Goal: Find specific page/section: Find specific page/section

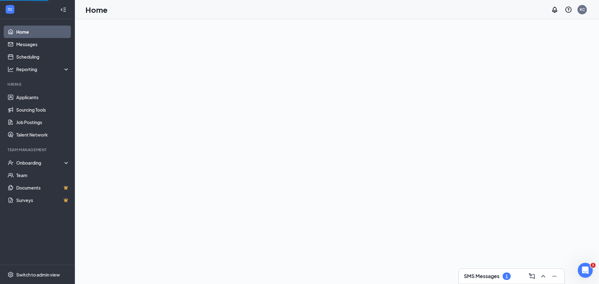
click at [491, 276] on h3 "SMS Messages" at bounding box center [482, 276] width 36 height 7
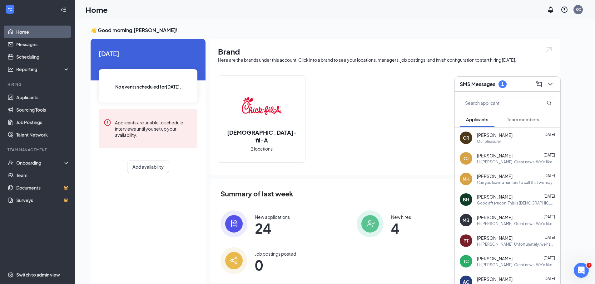
click at [522, 116] on button "Team members" at bounding box center [522, 120] width 45 height 16
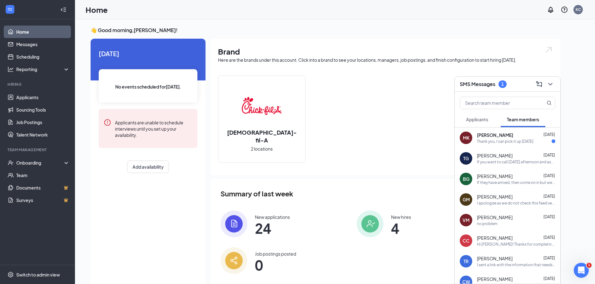
click at [509, 139] on div "Thank you, I can pick it up [DATE]" at bounding box center [505, 141] width 56 height 5
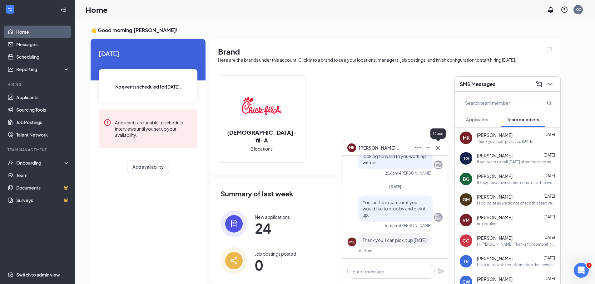
click at [437, 146] on icon "Cross" at bounding box center [437, 147] width 7 height 7
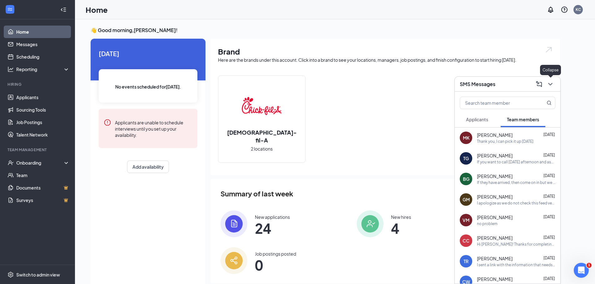
click at [549, 82] on icon "ChevronDown" at bounding box center [549, 84] width 7 height 7
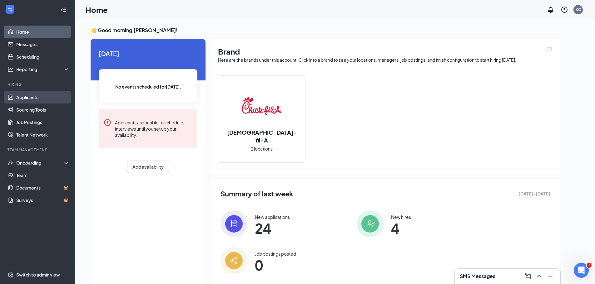
click at [16, 96] on link "Applicants" at bounding box center [42, 97] width 53 height 12
